Goal: Information Seeking & Learning: Learn about a topic

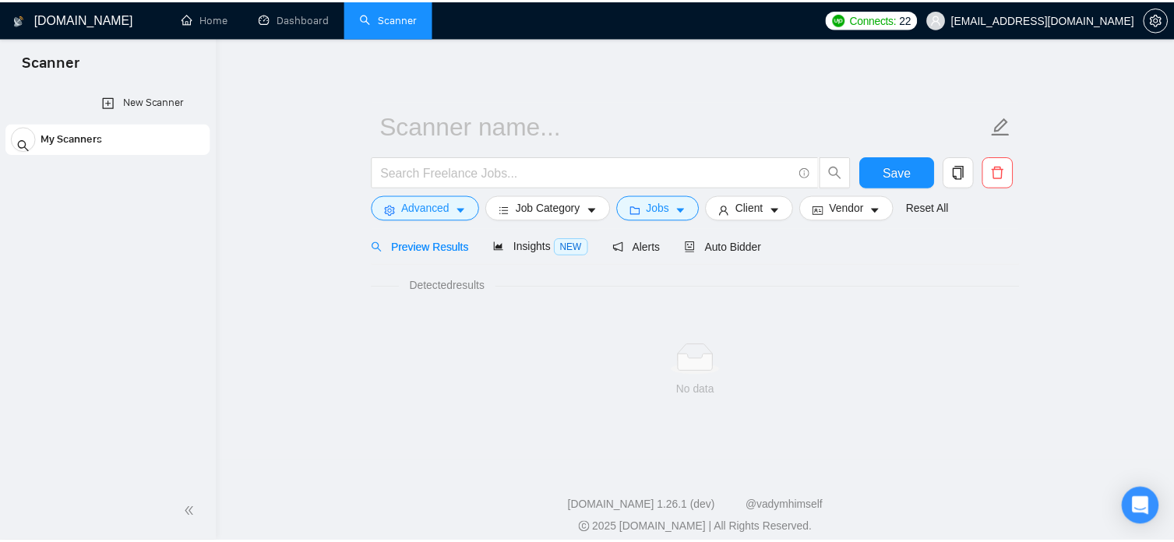
scroll to position [2161, 0]
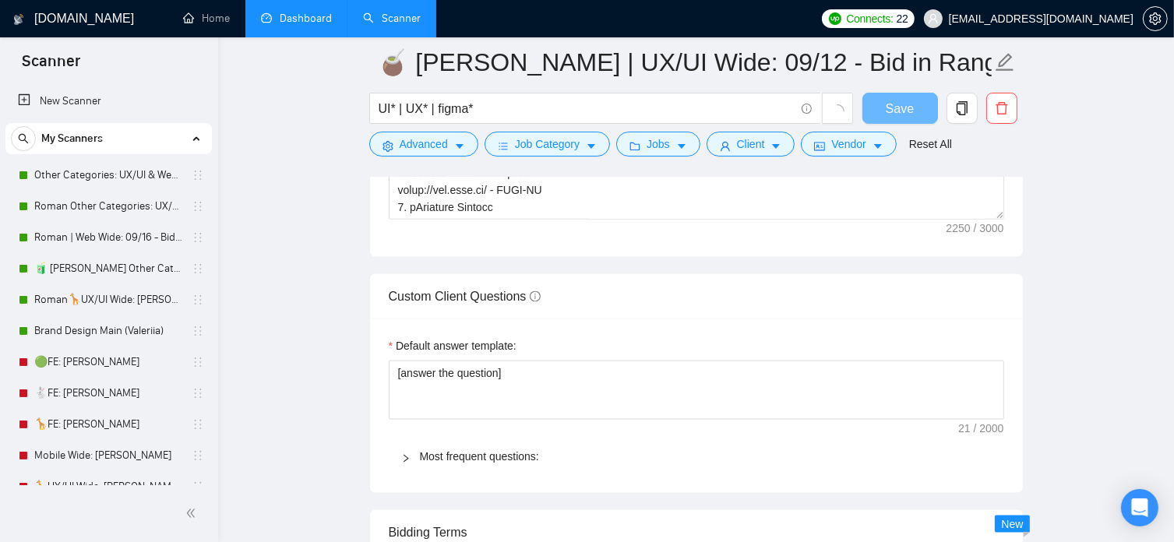
radio input "false"
radio input "true"
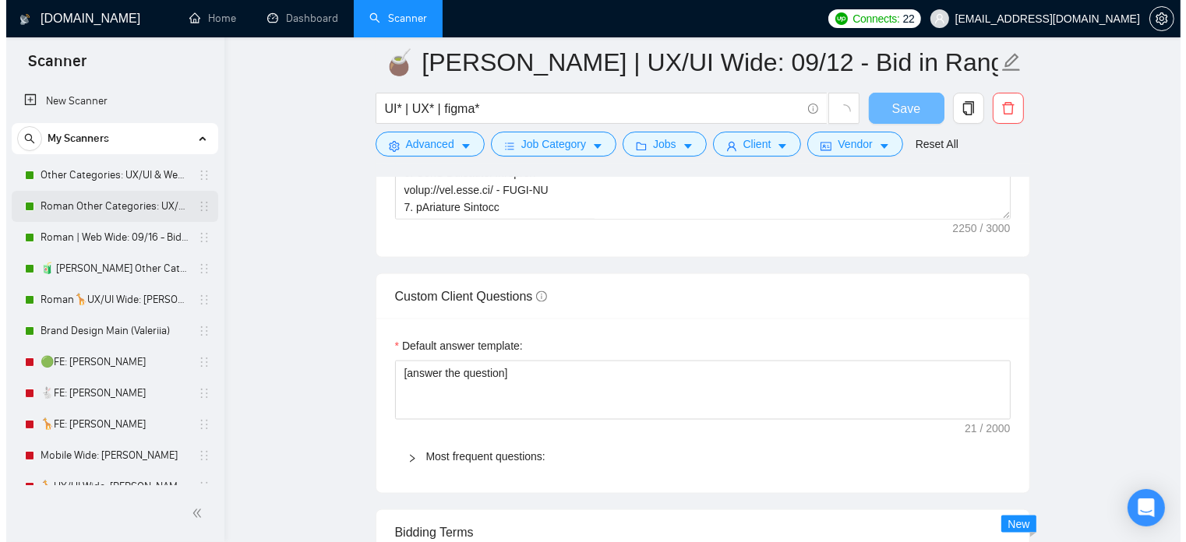
scroll to position [0, 0]
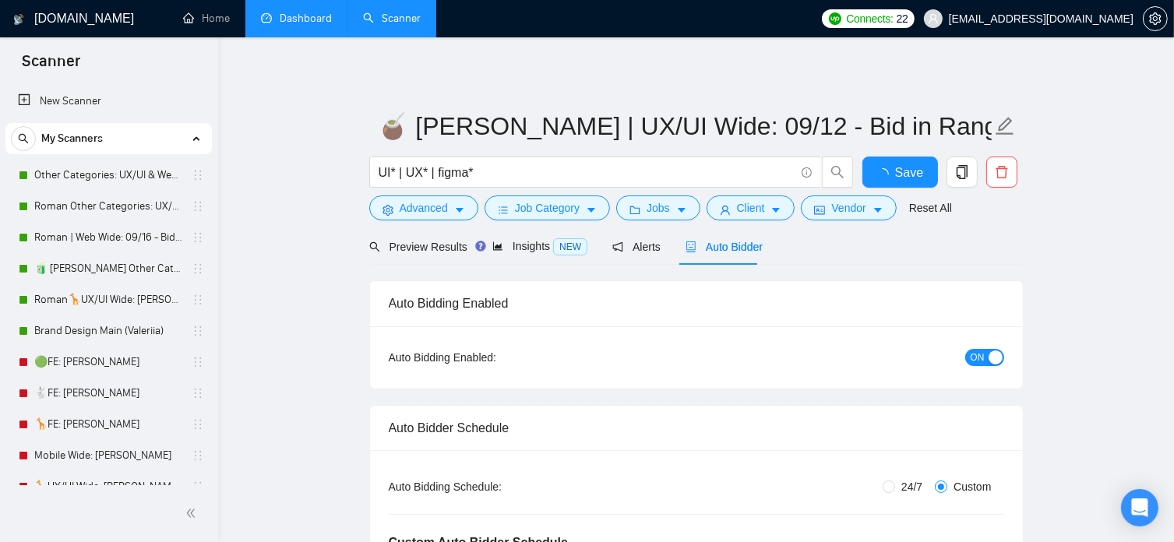
click at [306, 21] on link "Dashboard" at bounding box center [296, 18] width 71 height 13
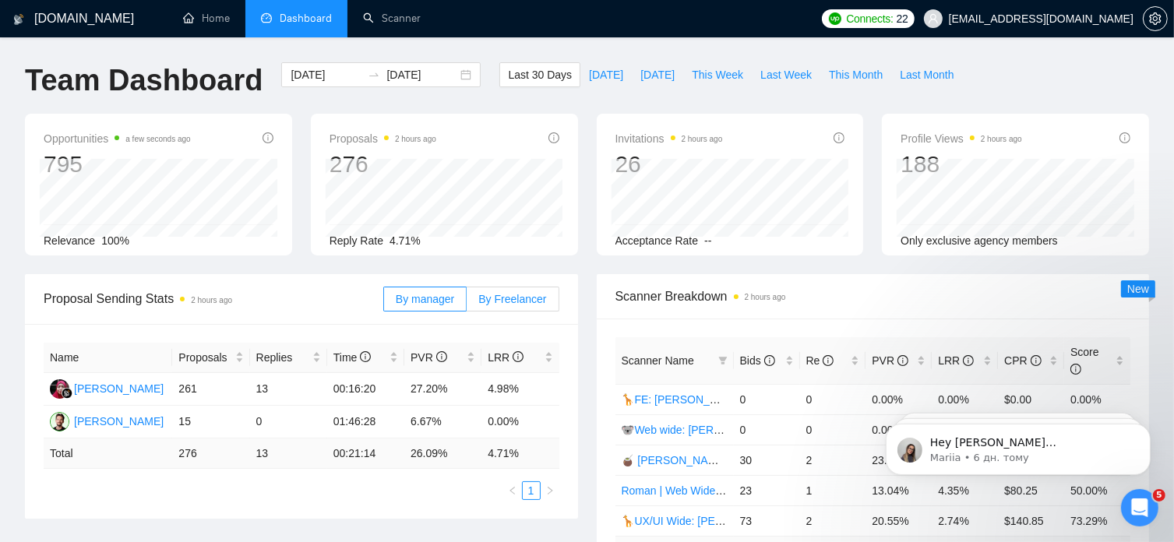
click at [523, 305] on span "By Freelancer" at bounding box center [512, 299] width 68 height 12
click at [467, 303] on input "By Freelancer" at bounding box center [467, 303] width 0 height 0
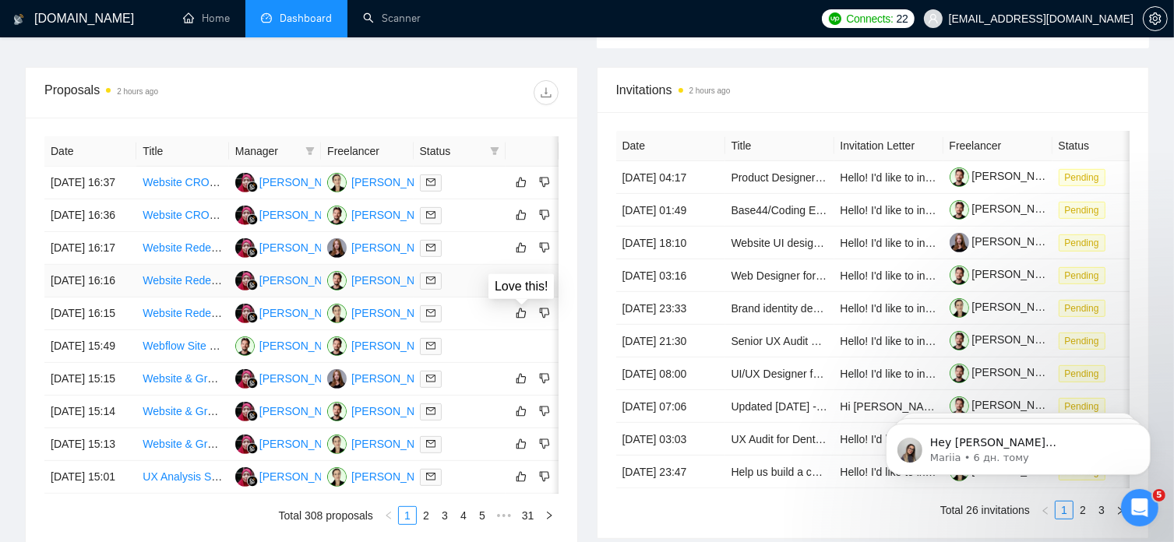
scroll to position [848, 0]
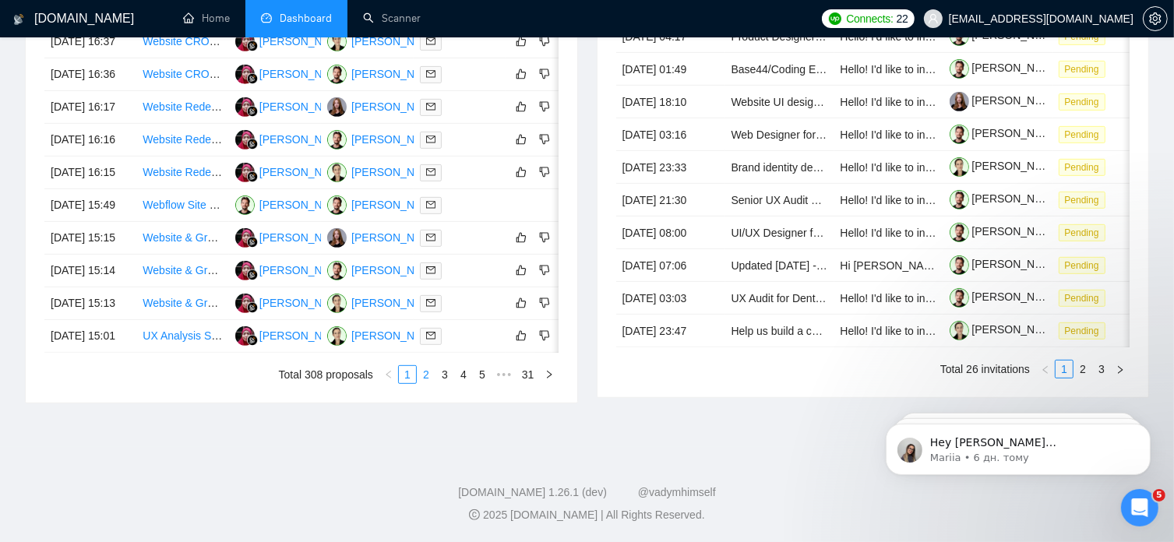
click at [429, 378] on link "2" at bounding box center [426, 374] width 17 height 17
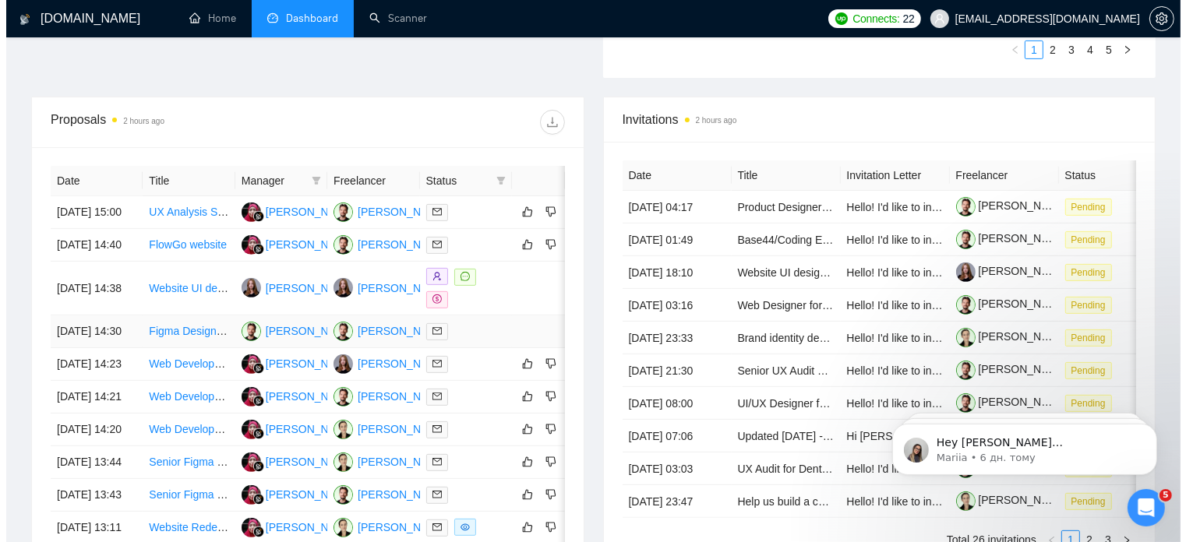
scroll to position [550, 0]
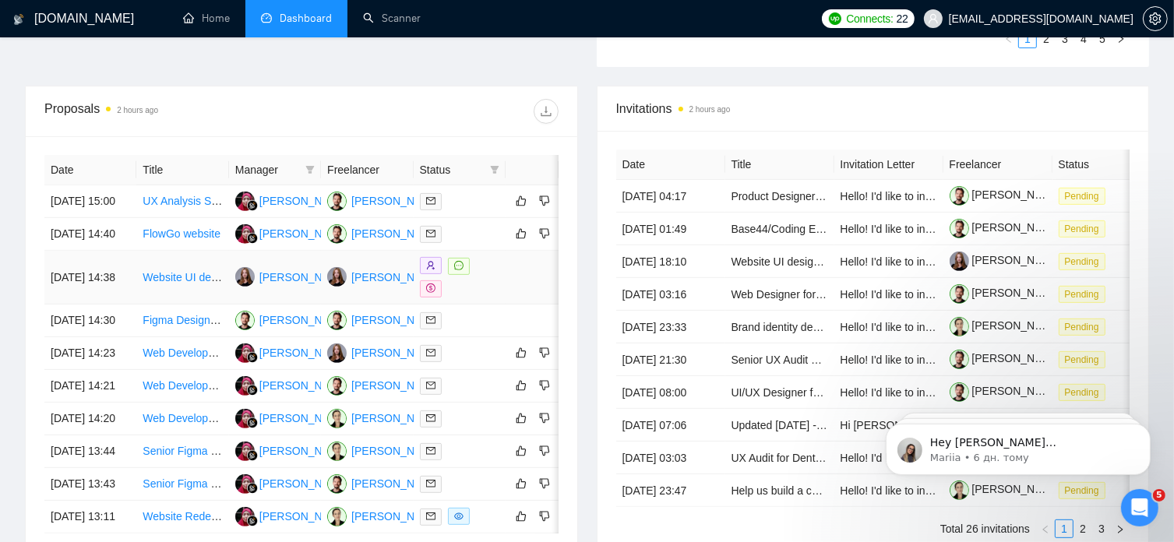
click at [213, 284] on link "Website UI design & build" at bounding box center [205, 277] width 125 height 12
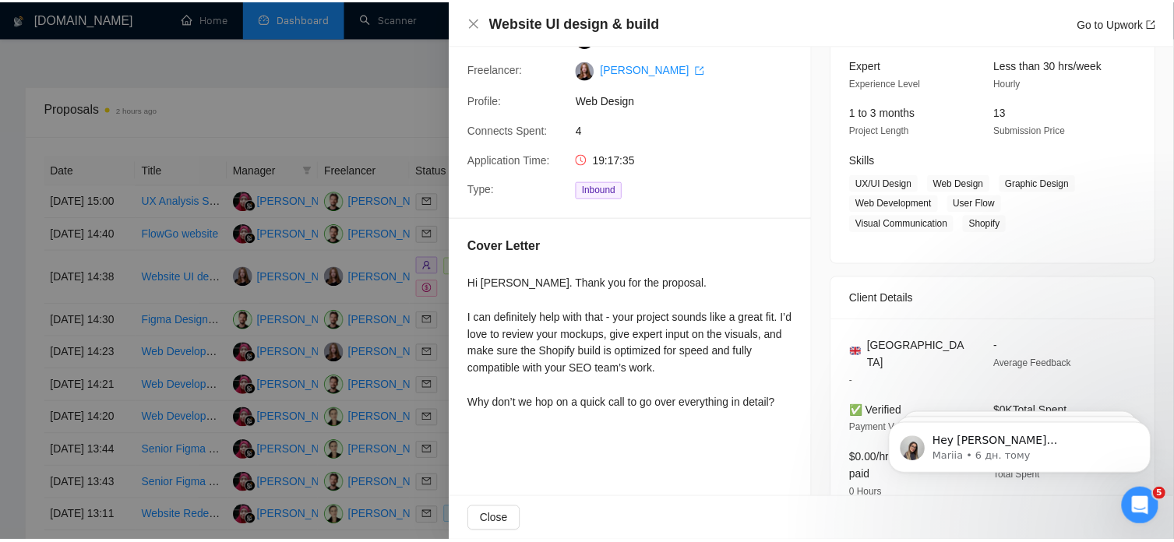
scroll to position [156, 0]
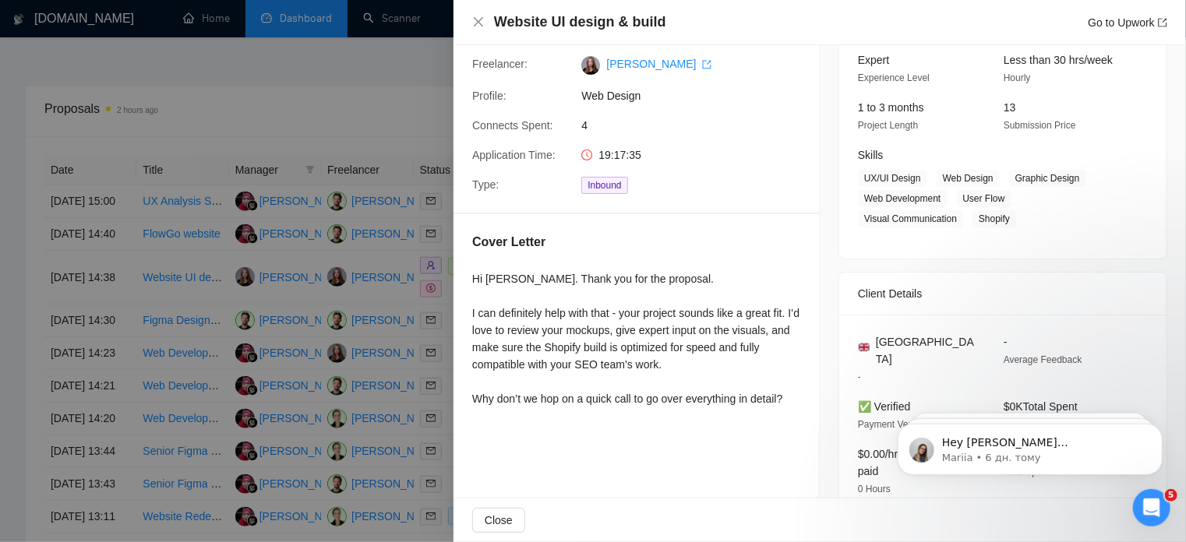
click at [383, 98] on div at bounding box center [593, 271] width 1186 height 542
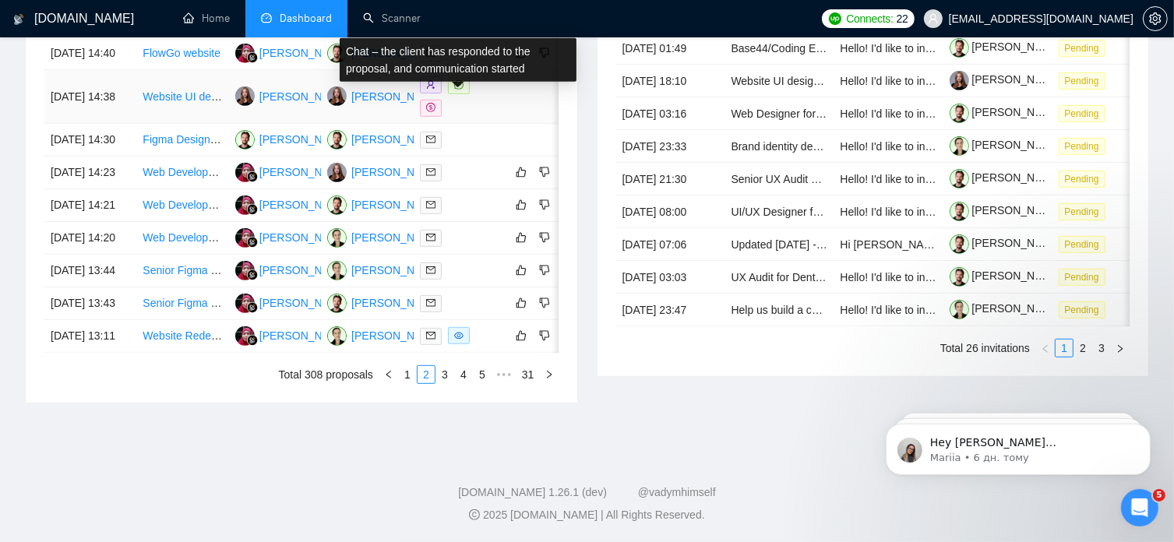
scroll to position [811, 0]
